Goal: Information Seeking & Learning: Find specific fact

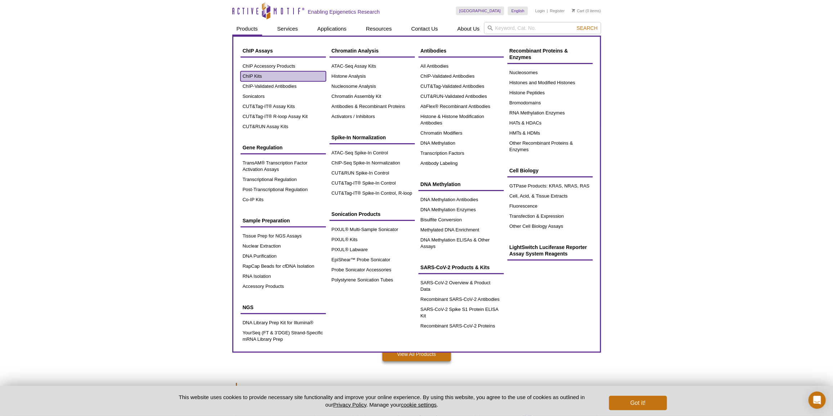
click at [254, 74] on link "ChIP Kits" at bounding box center [283, 76] width 85 height 10
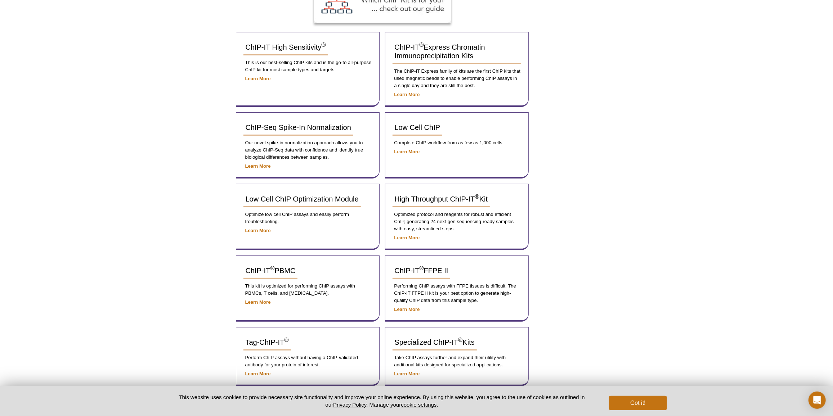
scroll to position [185, 0]
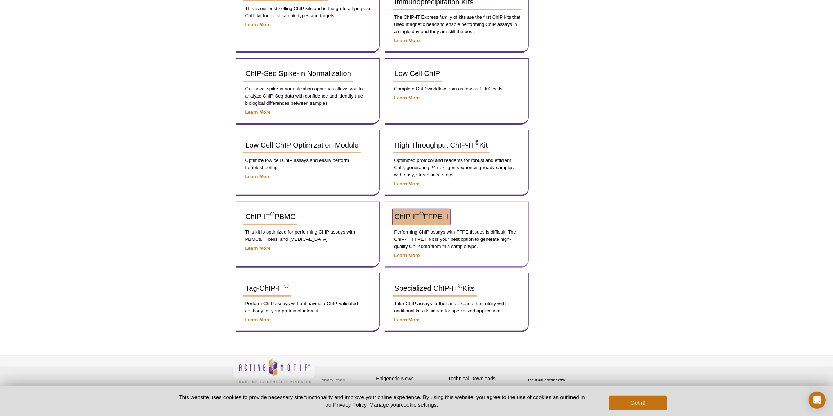
click at [435, 213] on span "ChIP-IT ® FFPE II" at bounding box center [422, 217] width 54 height 8
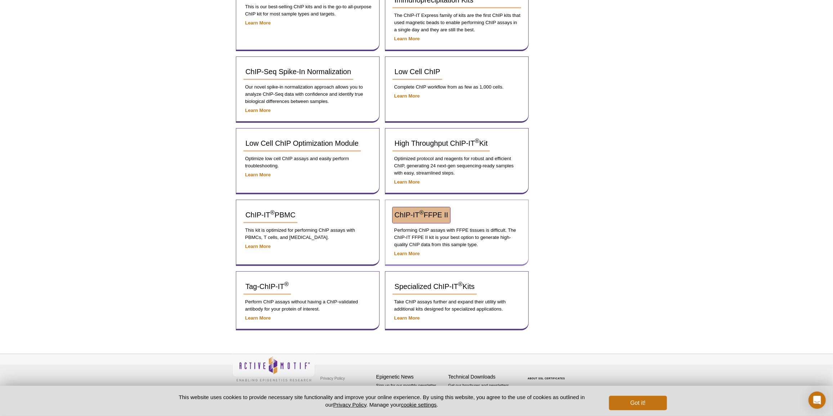
scroll to position [174, 0]
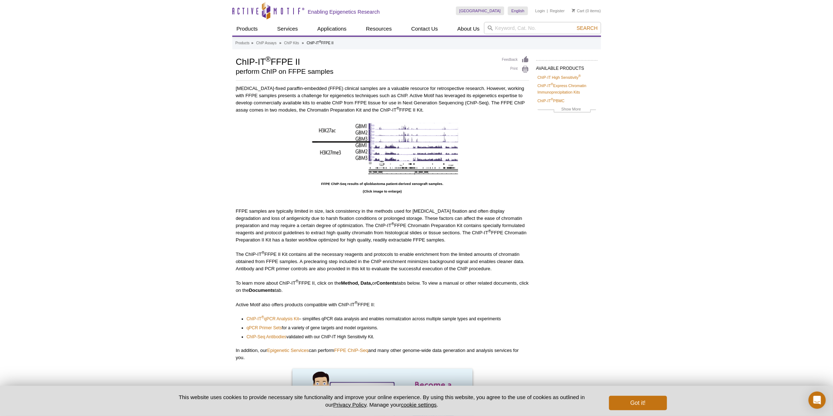
click at [222, 135] on div "Active Motif Logo Enabling Epigenetics Research 0 Search Skip to content Active…" at bounding box center [416, 299] width 833 height 598
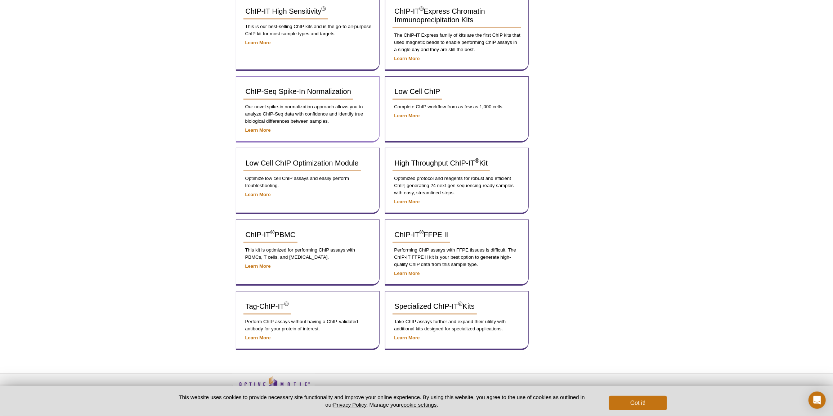
scroll to position [43, 0]
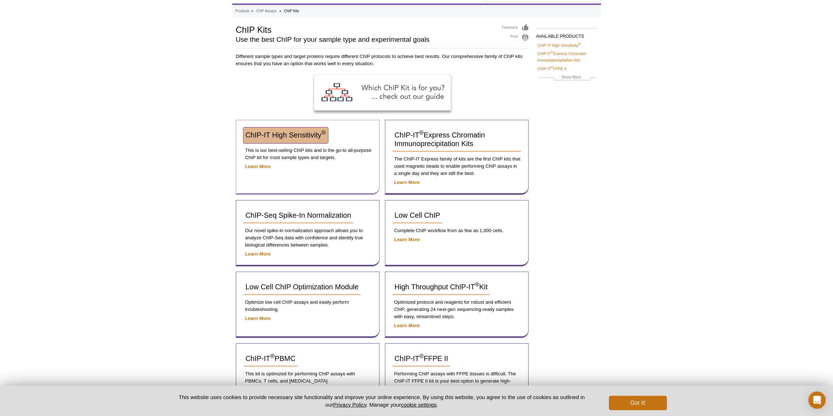
click at [285, 135] on span "ChIP-IT High Sensitivity ®" at bounding box center [286, 135] width 80 height 8
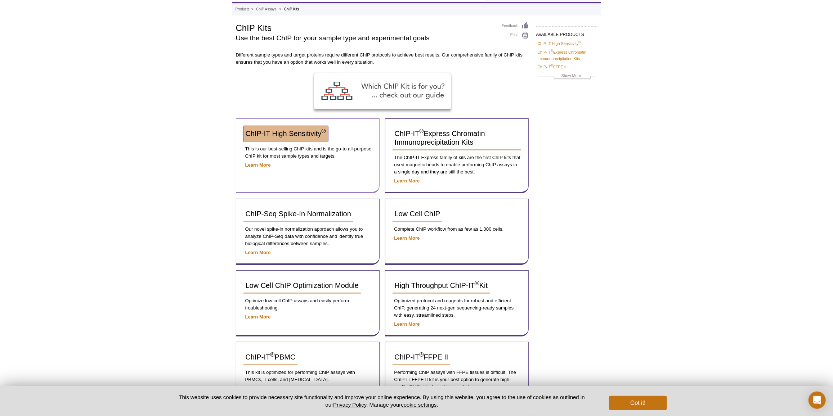
scroll to position [32, 0]
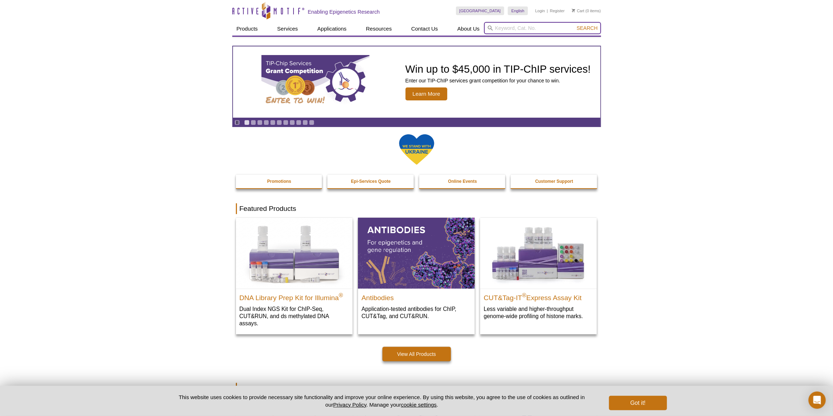
click at [505, 30] on input "search" at bounding box center [542, 28] width 117 height 12
paste input "81271"
type input "81271"
click at [575, 25] on button "Search" at bounding box center [587, 28] width 25 height 6
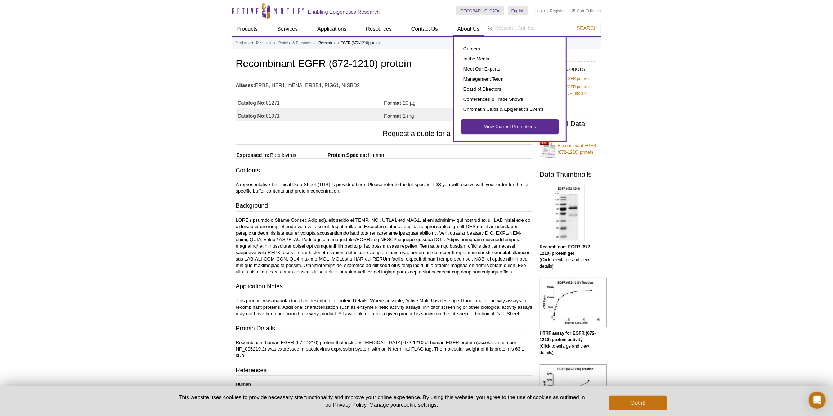
click at [498, 127] on link "View Current Promotions" at bounding box center [509, 127] width 97 height 14
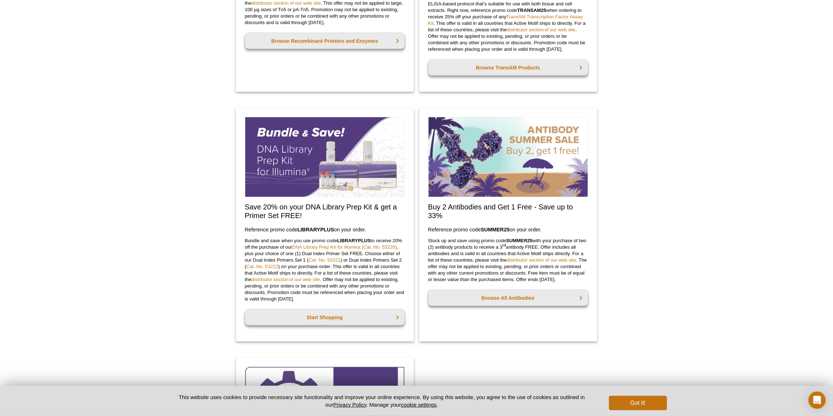
scroll to position [491, 0]
drag, startPoint x: 426, startPoint y: 205, endPoint x: 545, endPoint y: 223, distance: 119.9
click at [545, 223] on div "Buy 2 Antibodies and Get 1 Free - Save up to 33% Reference promo code  SUMMER25…" at bounding box center [508, 225] width 178 height 234
copy div "Buy 2 Antibodies and Get 1 Free - Save up to 33% Reference promo code  SUMMER25…"
